Goal: Share content

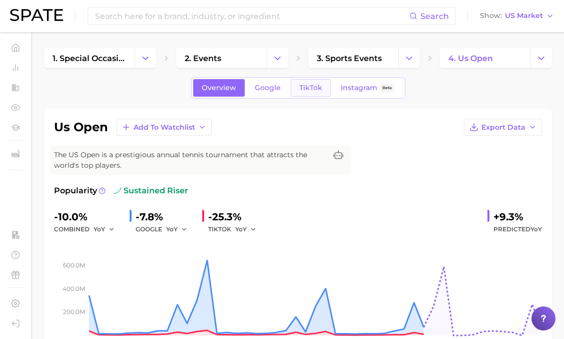
click at [316, 88] on span "TikTok" at bounding box center [310, 88] width 23 height 9
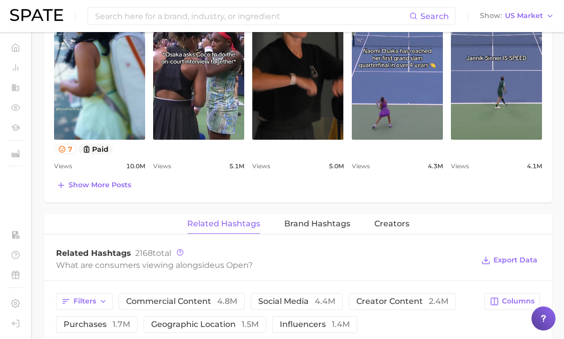
scroll to position [574, 0]
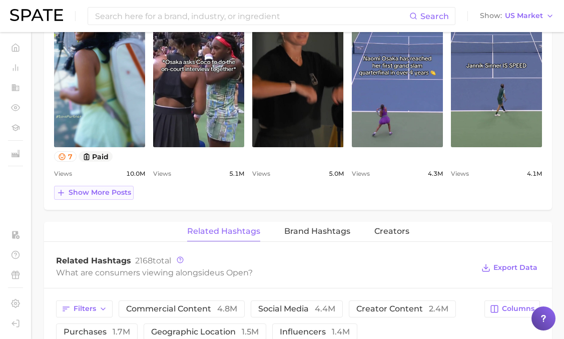
click at [118, 196] on span "Show more posts" at bounding box center [100, 192] width 63 height 9
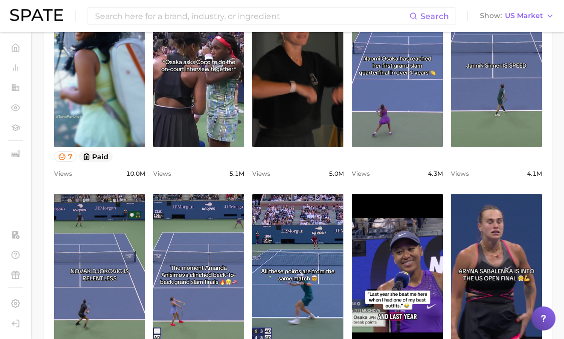
scroll to position [0, 0]
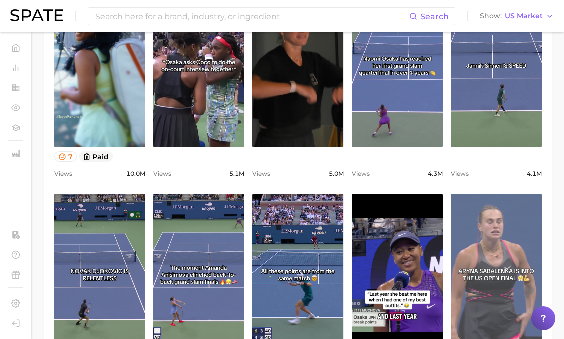
click at [503, 250] on link "view post on TikTok" at bounding box center [496, 275] width 91 height 163
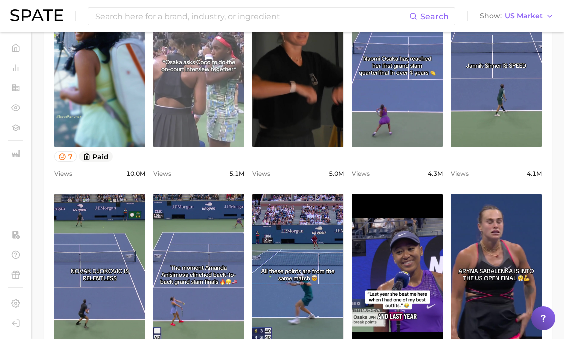
click at [211, 65] on link "view post on TikTok" at bounding box center [198, 65] width 91 height 163
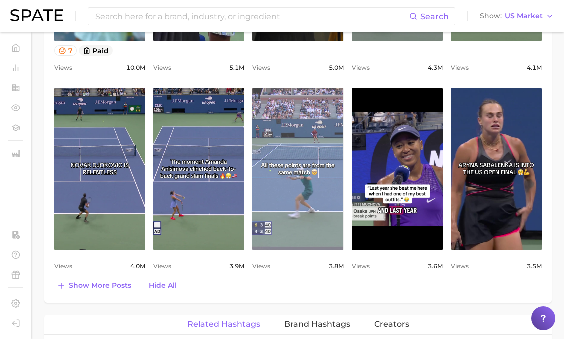
scroll to position [696, 0]
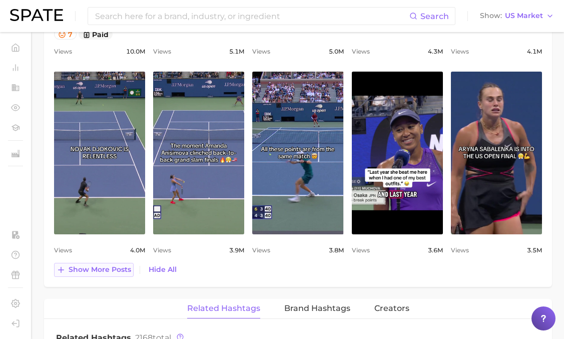
click at [122, 264] on button "Show more posts" at bounding box center [94, 270] width 80 height 14
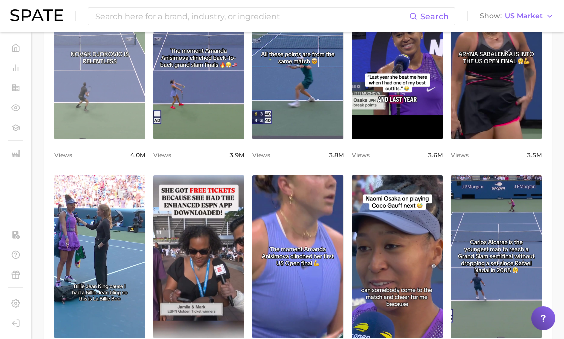
scroll to position [792, 0]
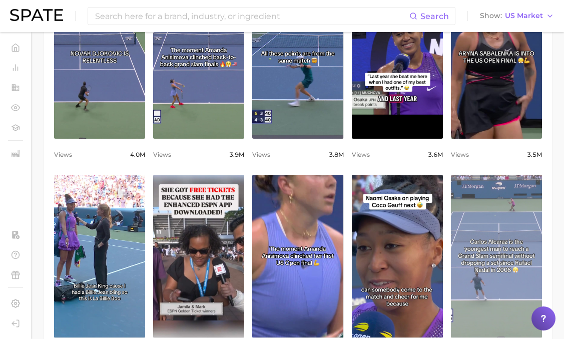
click at [487, 194] on link "view post on TikTok" at bounding box center [496, 256] width 91 height 163
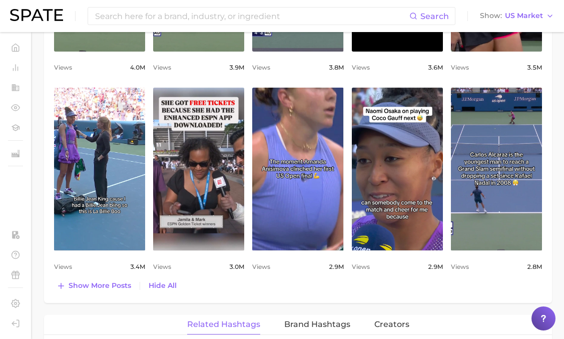
scroll to position [879, 0]
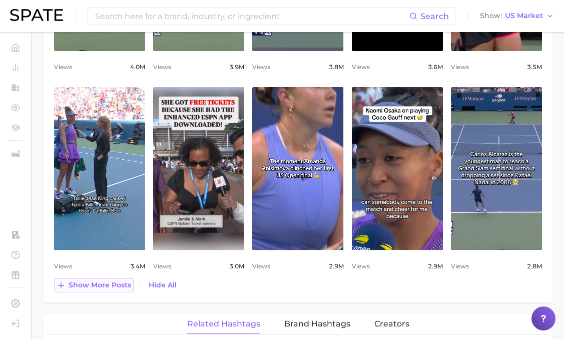
click at [122, 281] on span "Show more posts" at bounding box center [100, 285] width 63 height 9
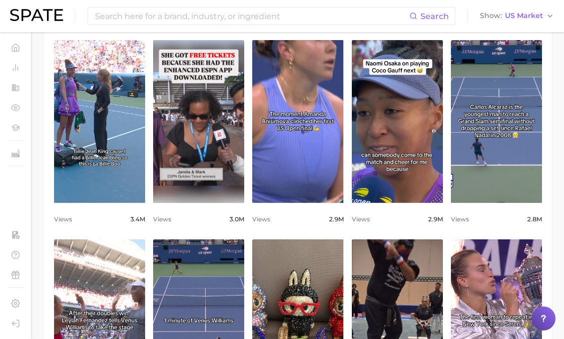
scroll to position [1127, 0]
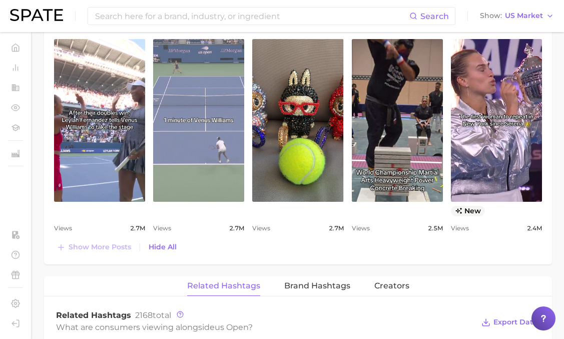
click at [232, 137] on link "view post on TikTok" at bounding box center [198, 120] width 91 height 163
